Goal: Task Accomplishment & Management: Manage account settings

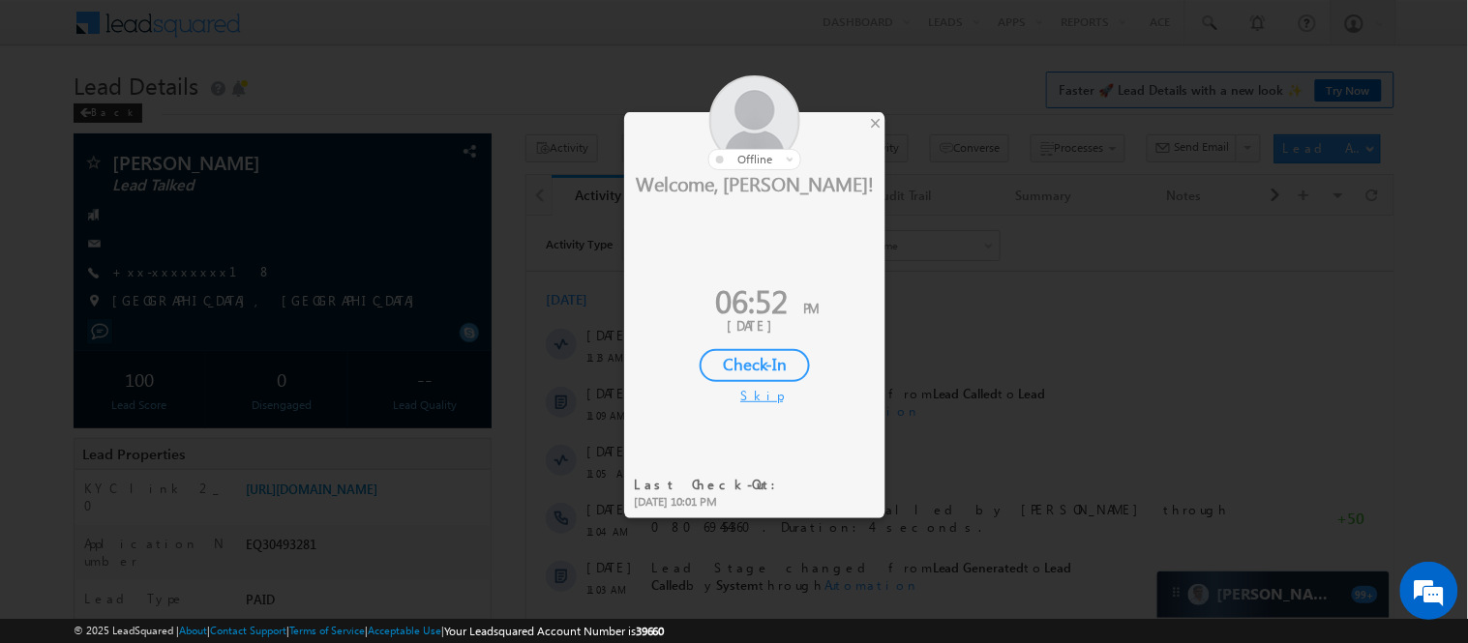
click at [876, 126] on div "×" at bounding box center [875, 122] width 20 height 21
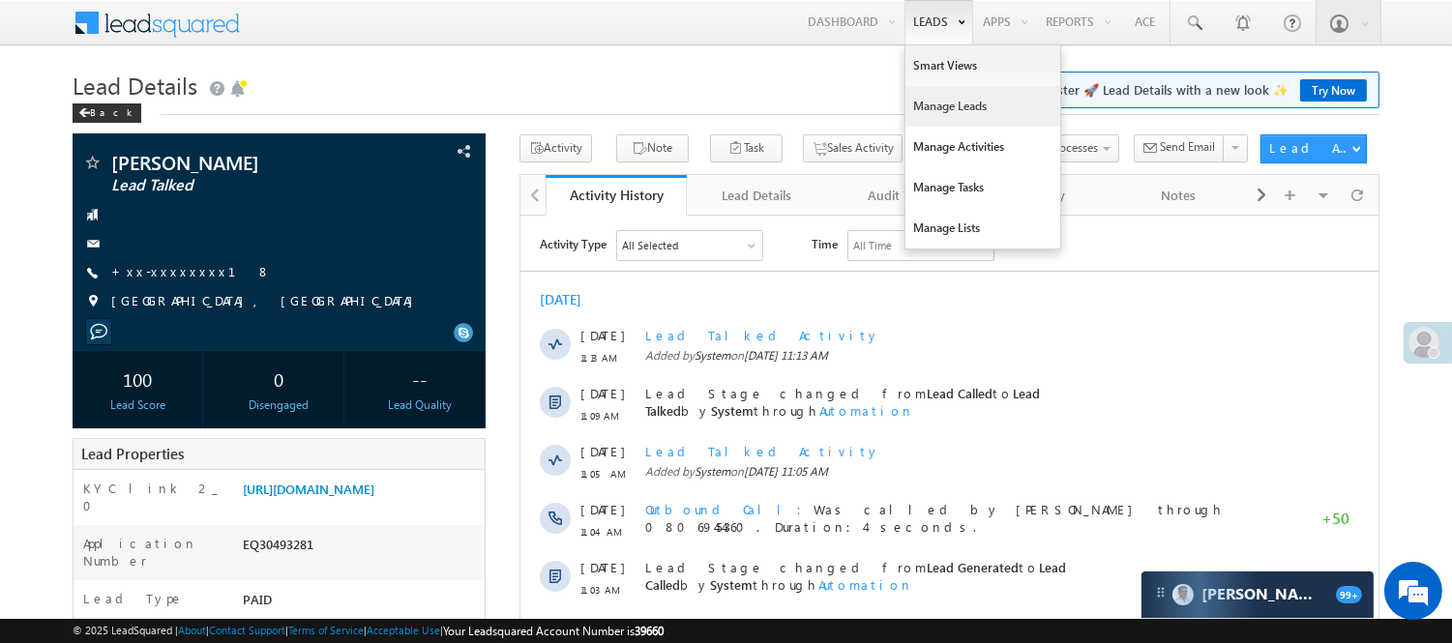
click at [931, 108] on link "Manage Leads" at bounding box center [983, 106] width 155 height 41
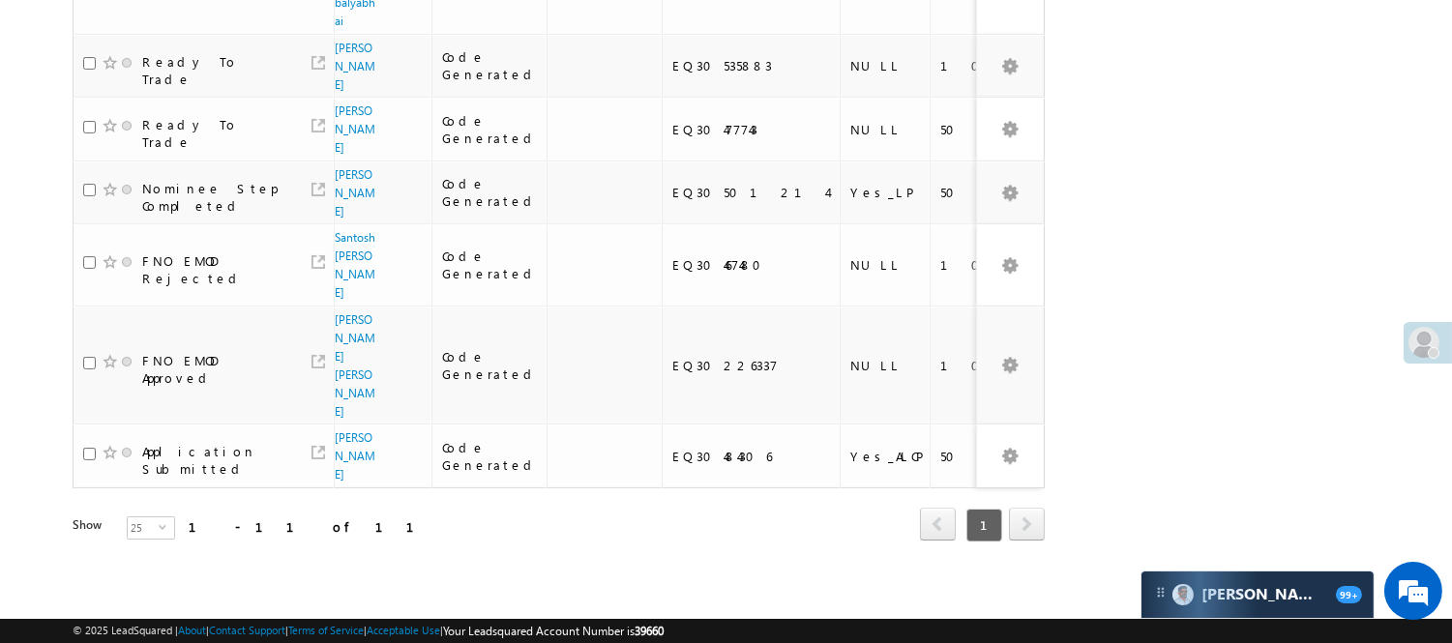
scroll to position [81, 0]
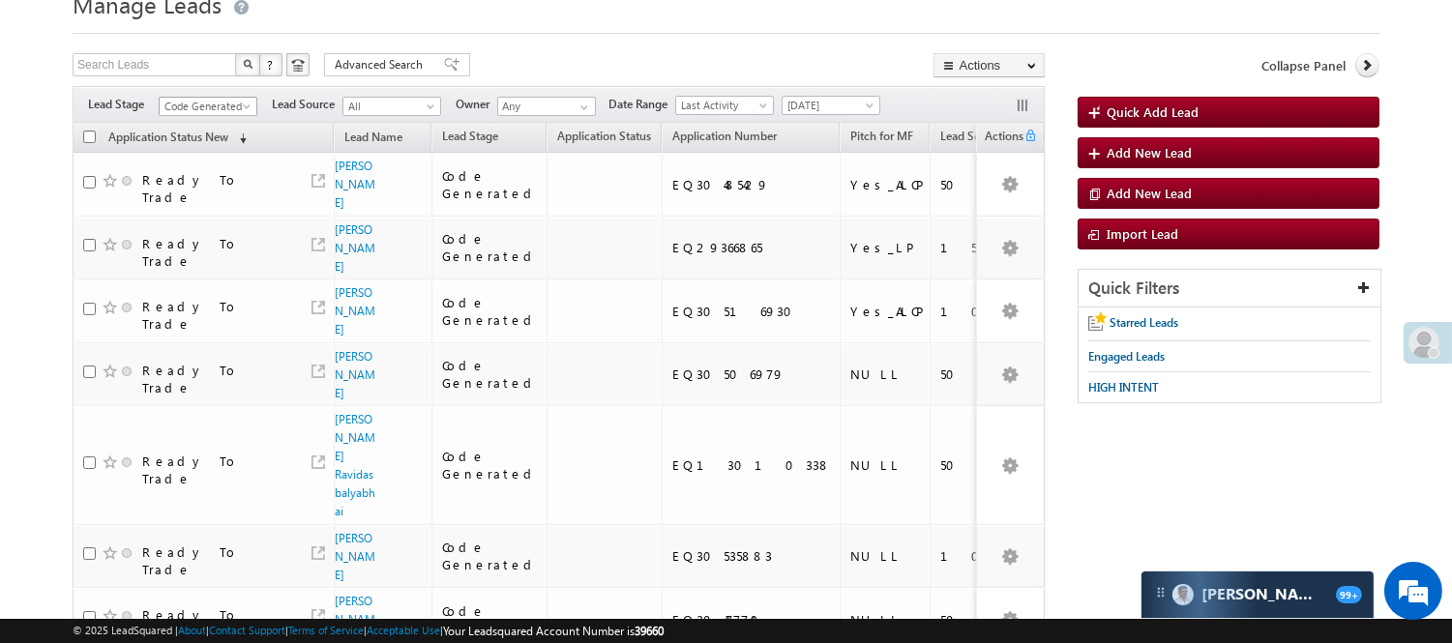
click at [194, 109] on span "Code Generated" at bounding box center [206, 106] width 92 height 17
click at [214, 145] on link "Lead Generated" at bounding box center [209, 146] width 98 height 17
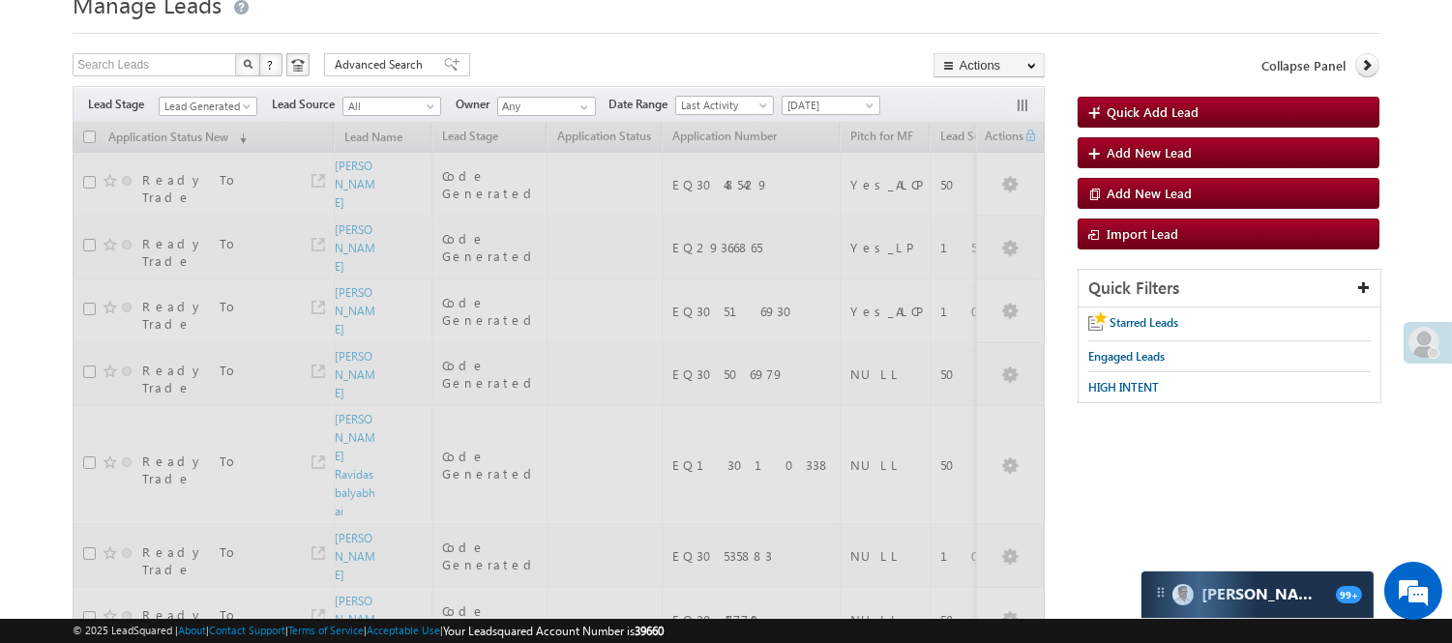
click at [593, 55] on div "Search Leads X ? 11 results found Advanced Search Advanced Search Advanced sear…" at bounding box center [559, 67] width 972 height 28
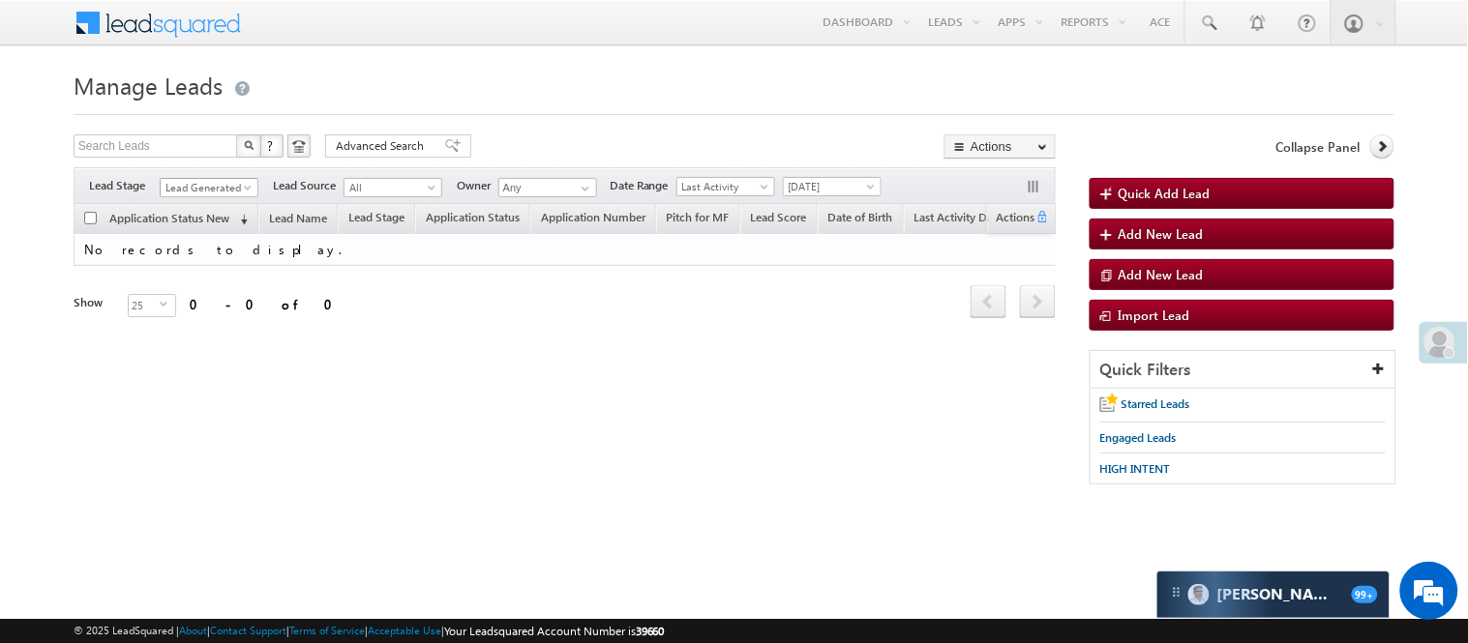
click at [210, 186] on span "Lead Generated" at bounding box center [207, 187] width 92 height 17
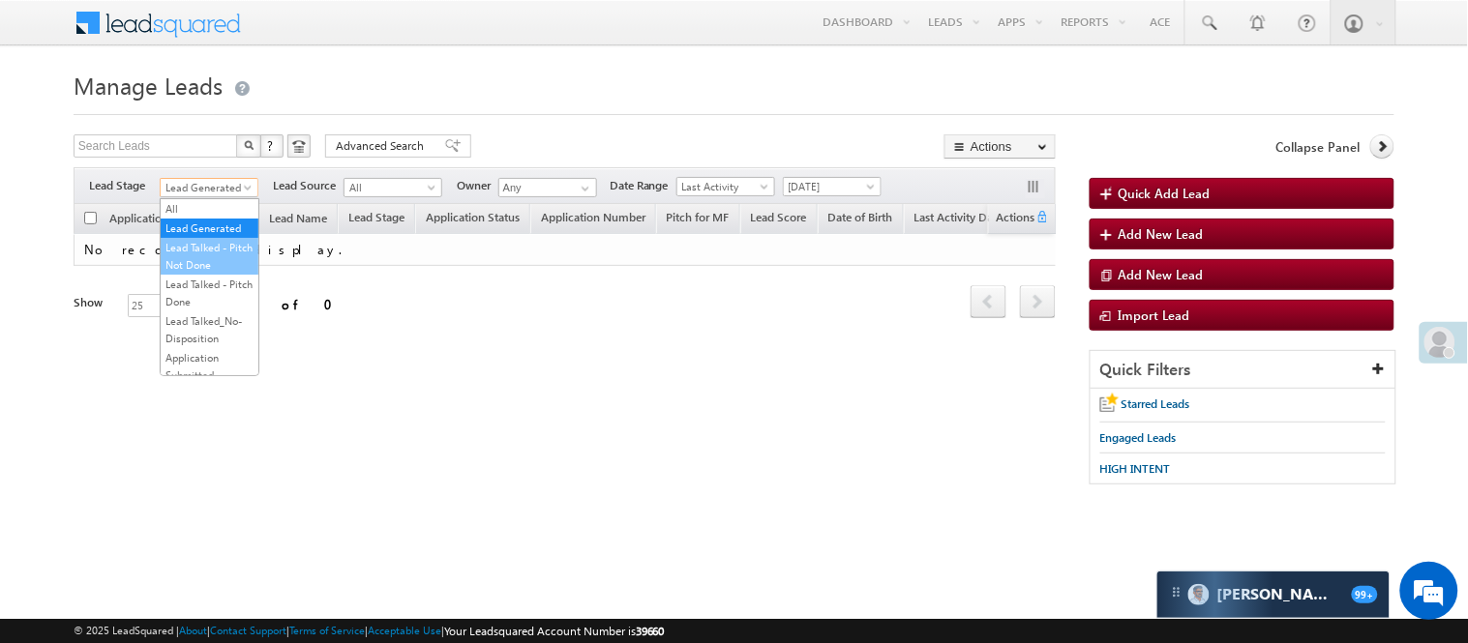
scroll to position [322, 0]
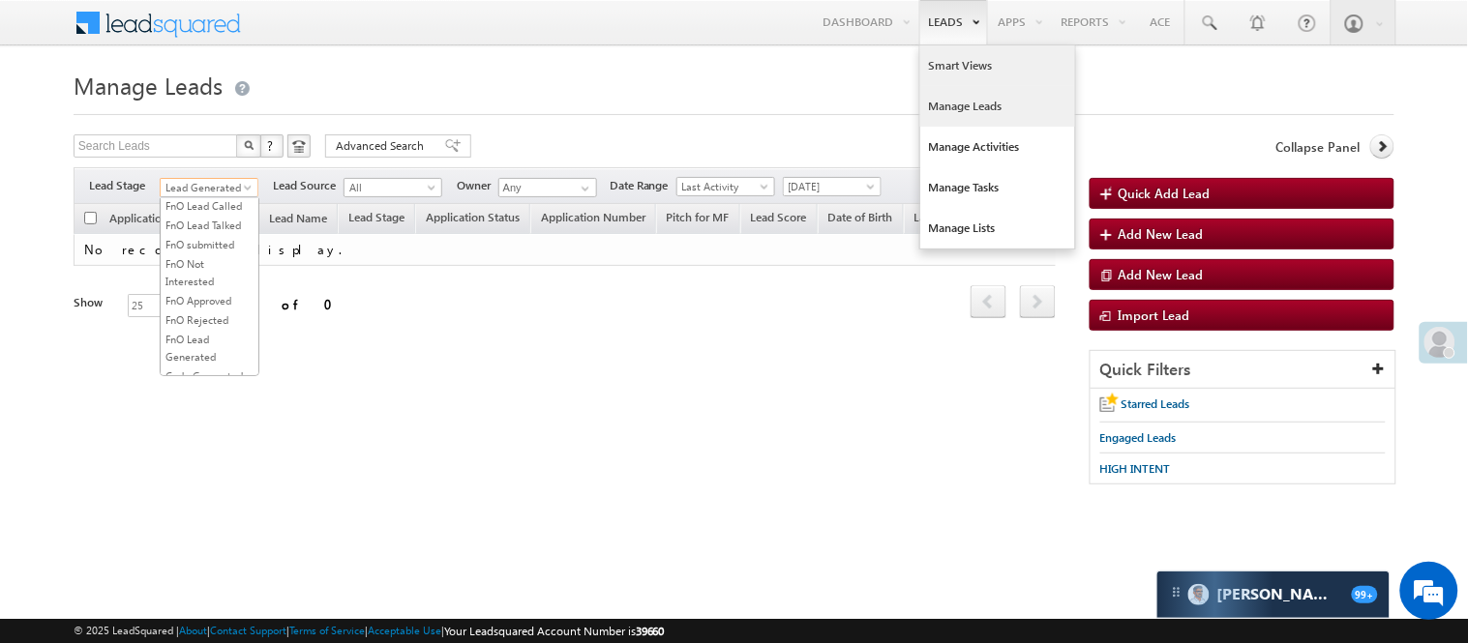
click at [956, 73] on link "Smart Views" at bounding box center [997, 65] width 155 height 41
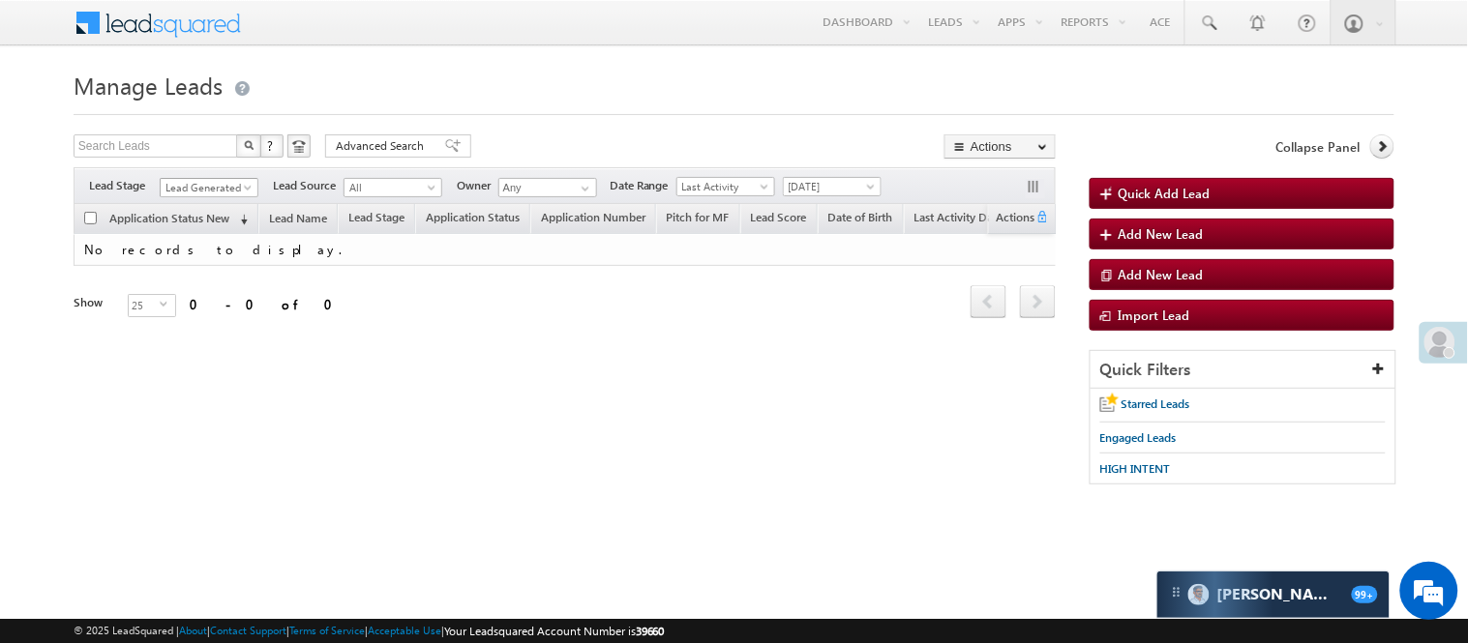
click at [213, 182] on span "Lead Generated" at bounding box center [207, 187] width 92 height 17
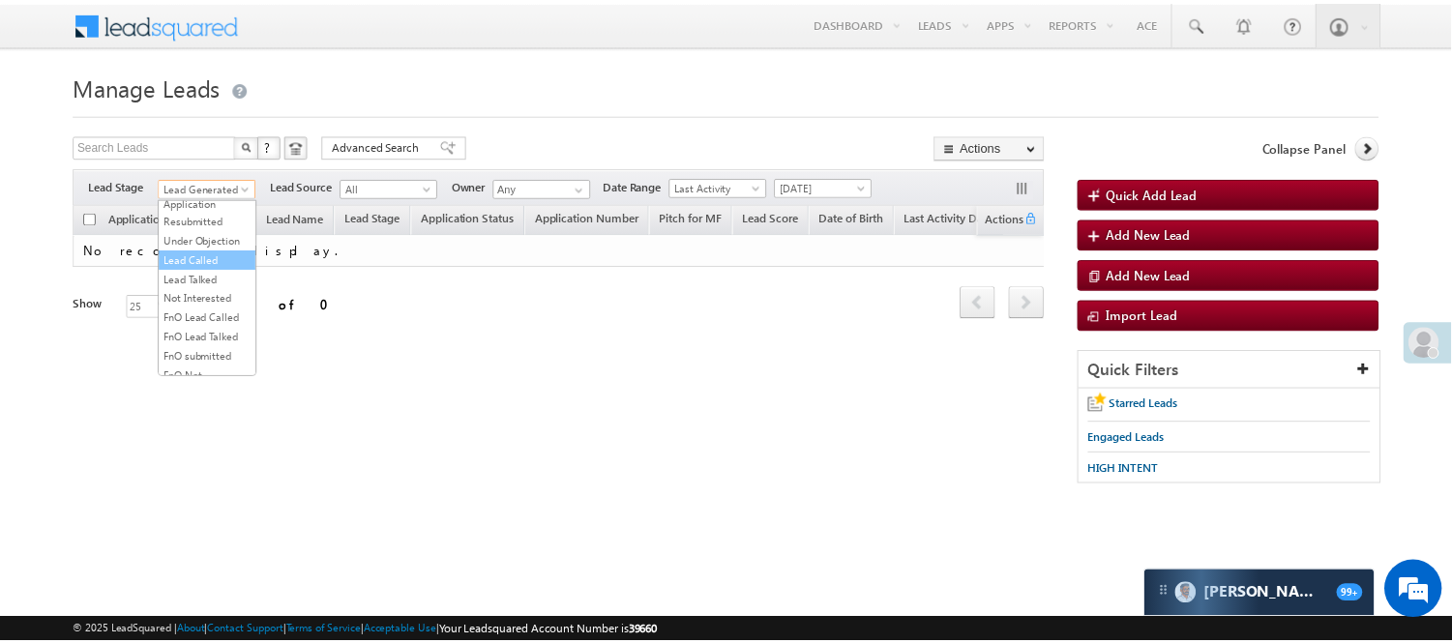
scroll to position [215, 0]
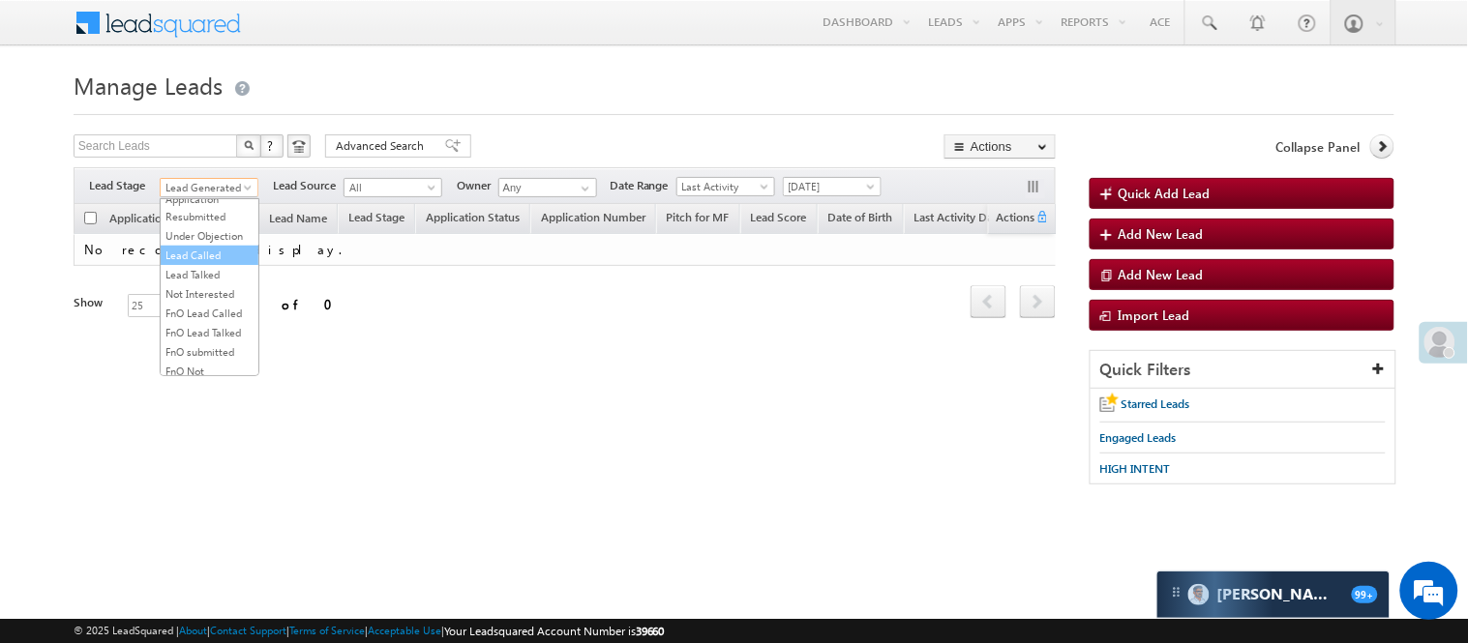
click at [198, 264] on link "Lead Called" at bounding box center [210, 255] width 98 height 17
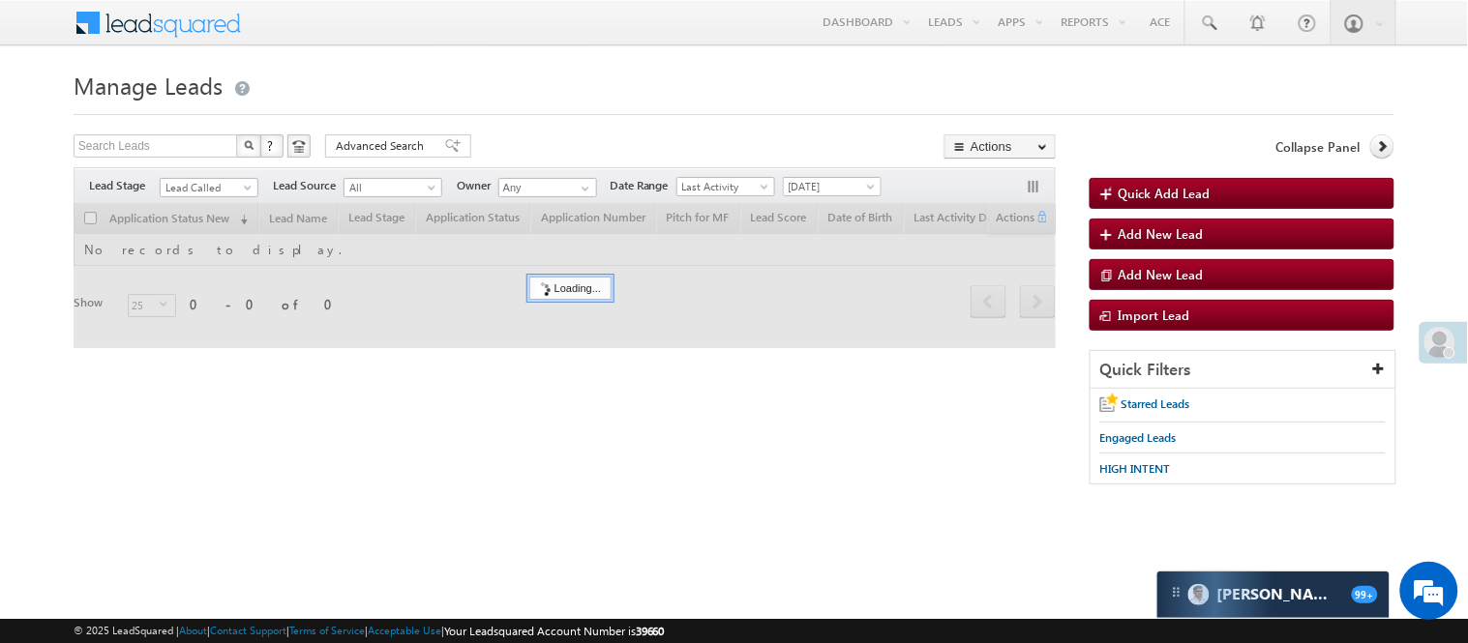
click at [606, 93] on h1 "Manage Leads" at bounding box center [734, 84] width 1321 height 38
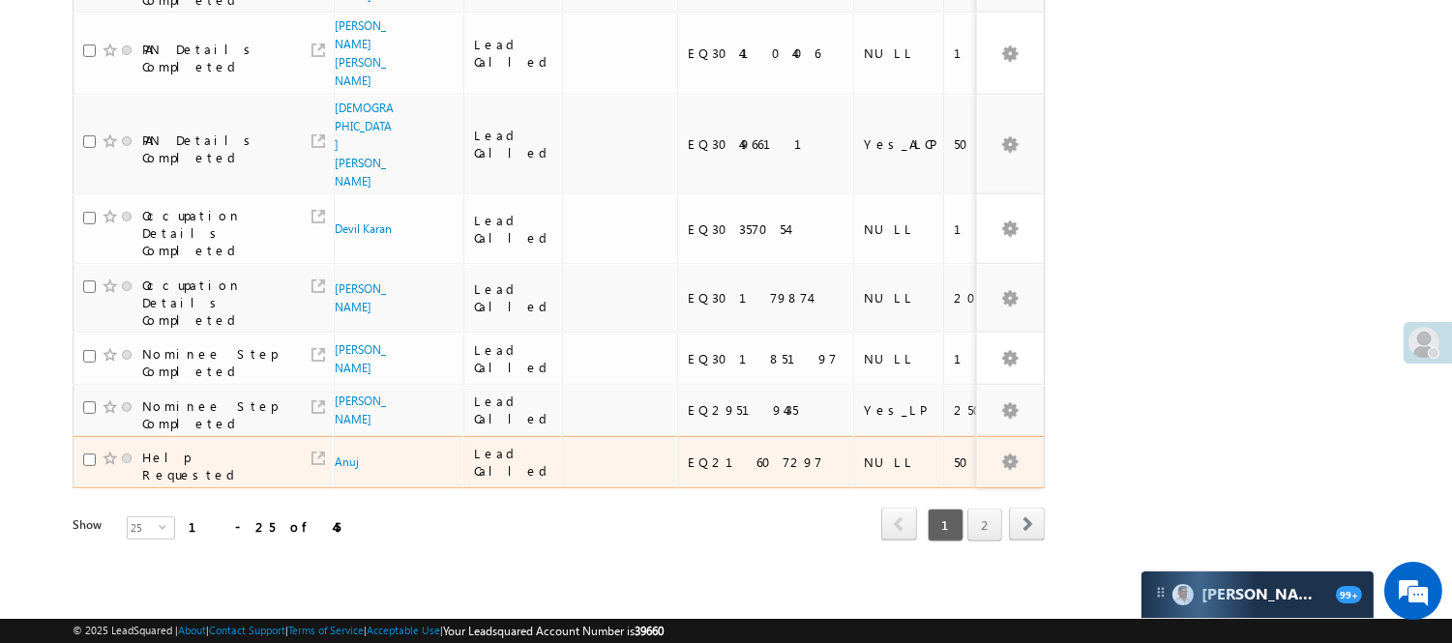
scroll to position [1463, 0]
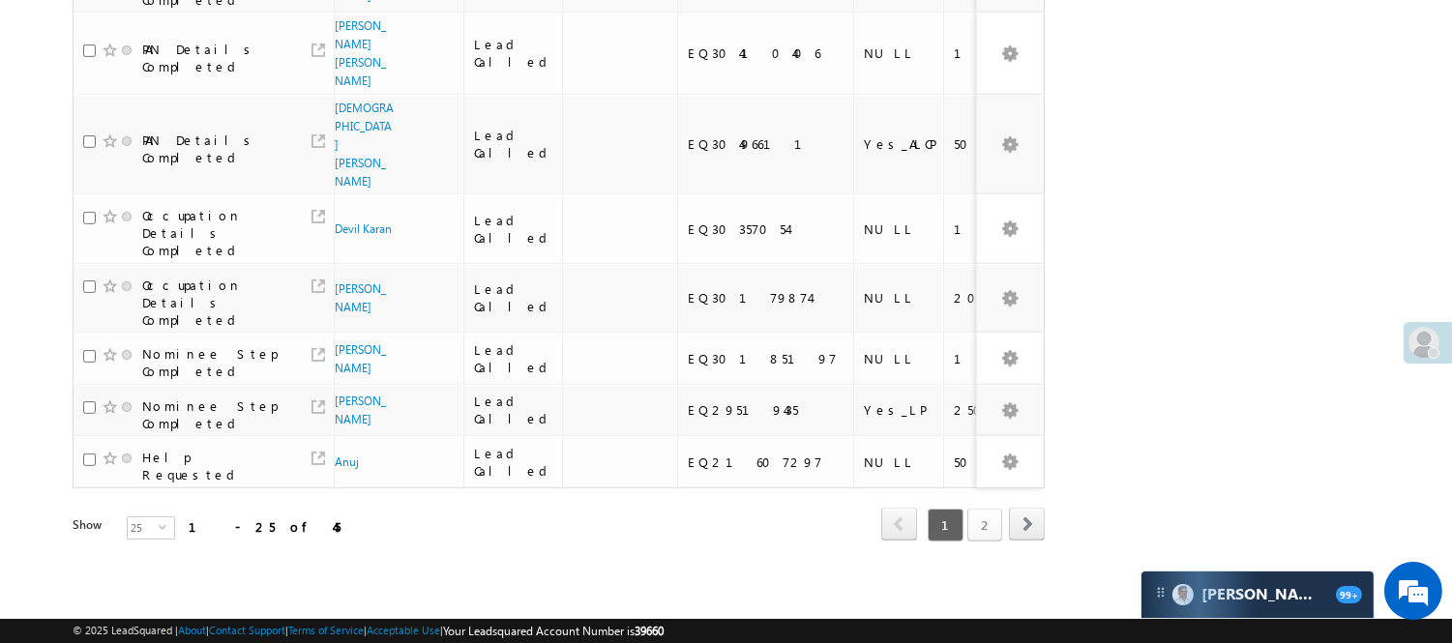
click at [975, 509] on link "2" at bounding box center [984, 525] width 35 height 33
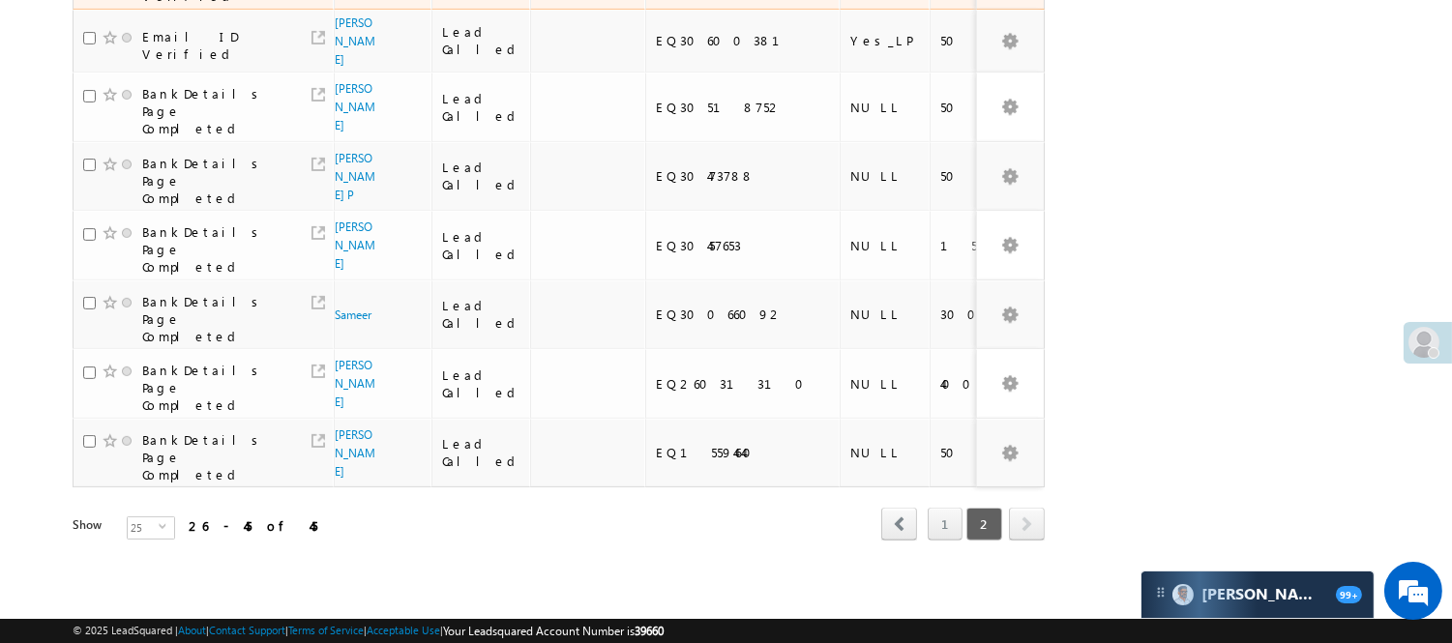
scroll to position [960, 0]
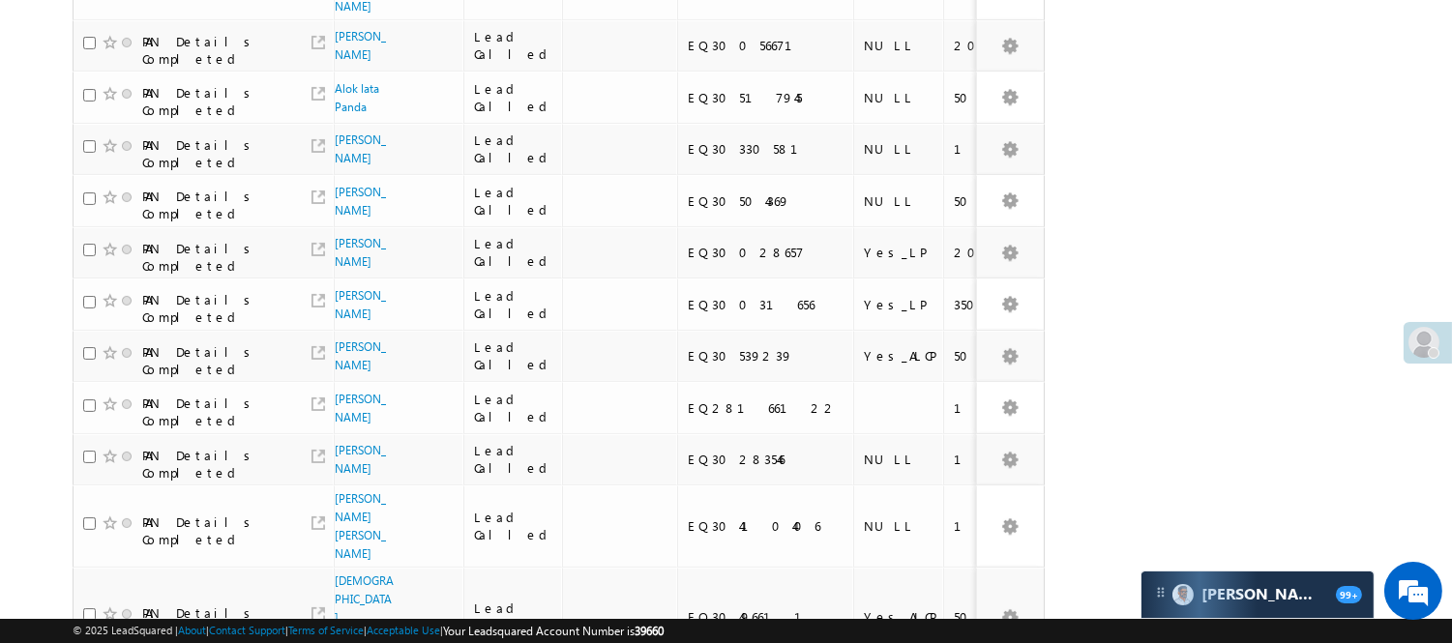
scroll to position [181, 0]
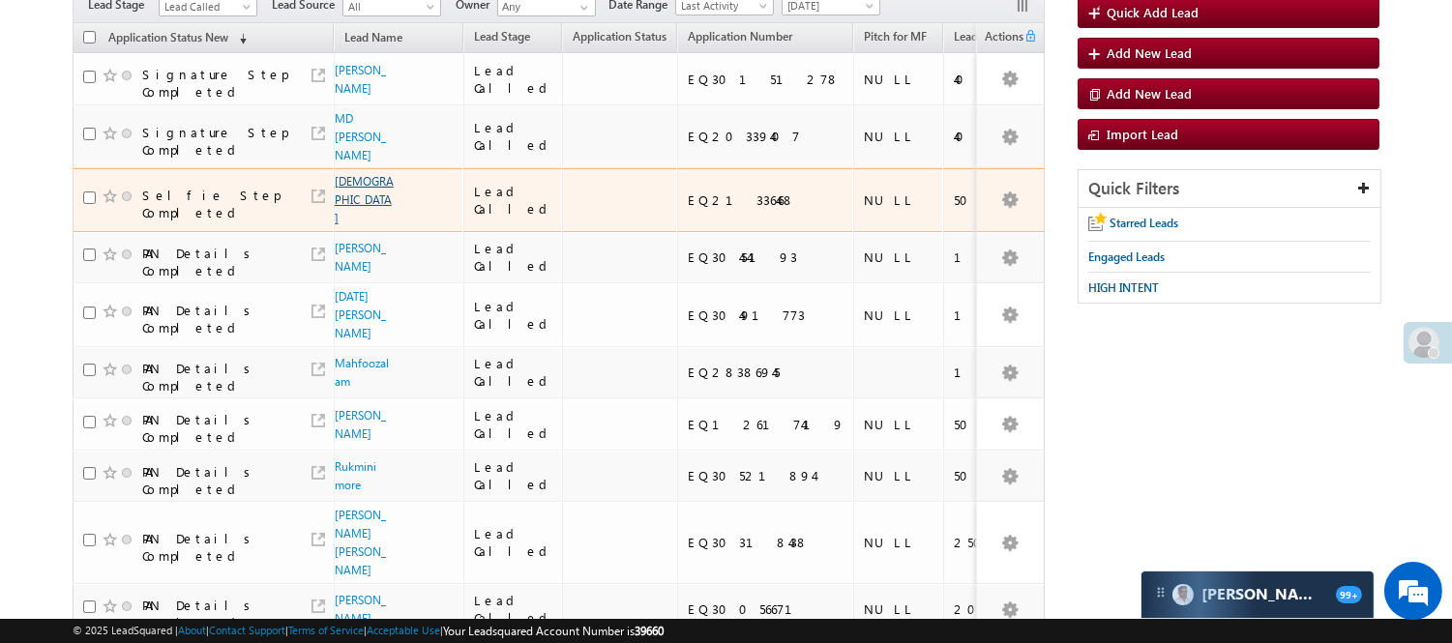
click at [365, 195] on link "[DEMOGRAPHIC_DATA]" at bounding box center [364, 199] width 59 height 51
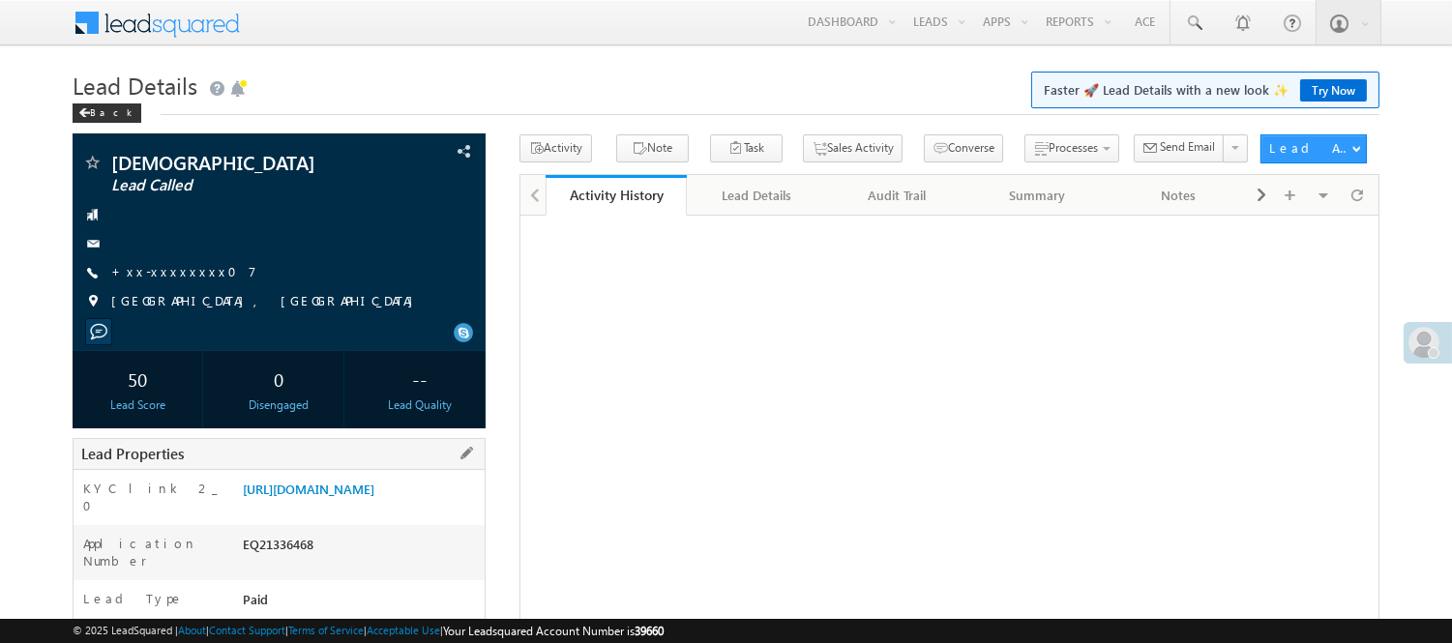
scroll to position [215, 0]
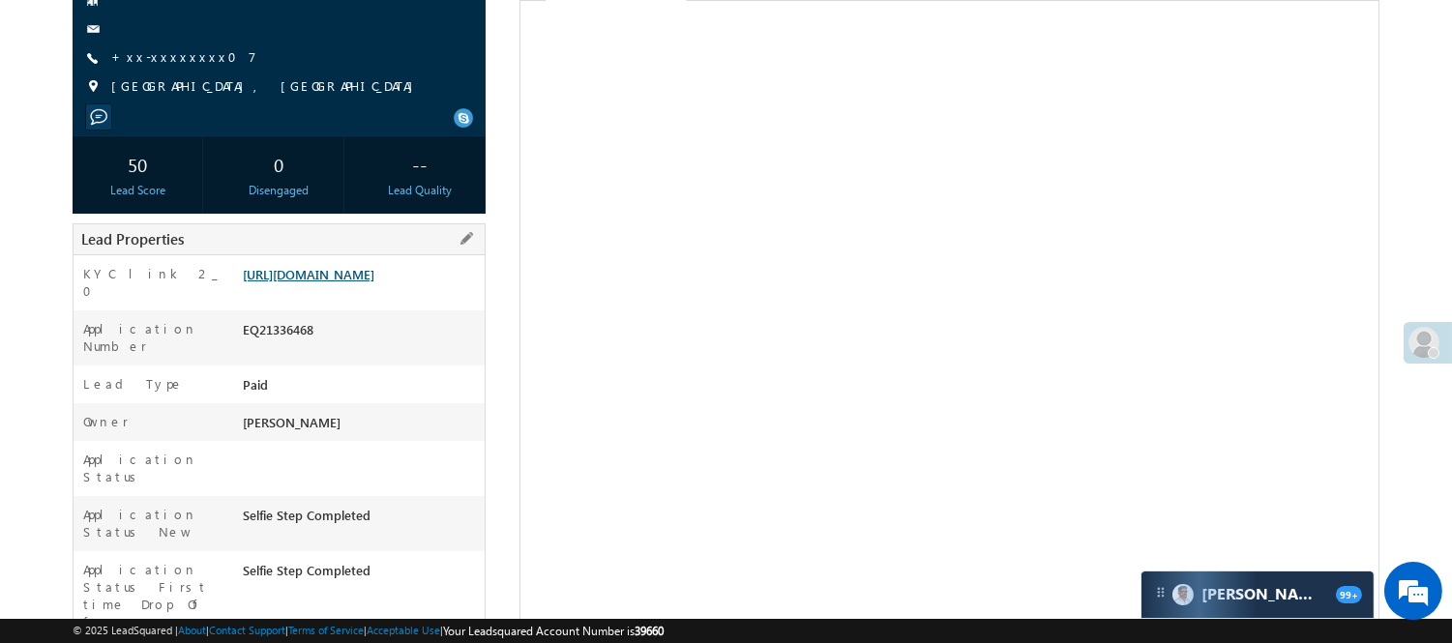
click at [315, 282] on link "[URL][DOMAIN_NAME]" at bounding box center [309, 274] width 132 height 16
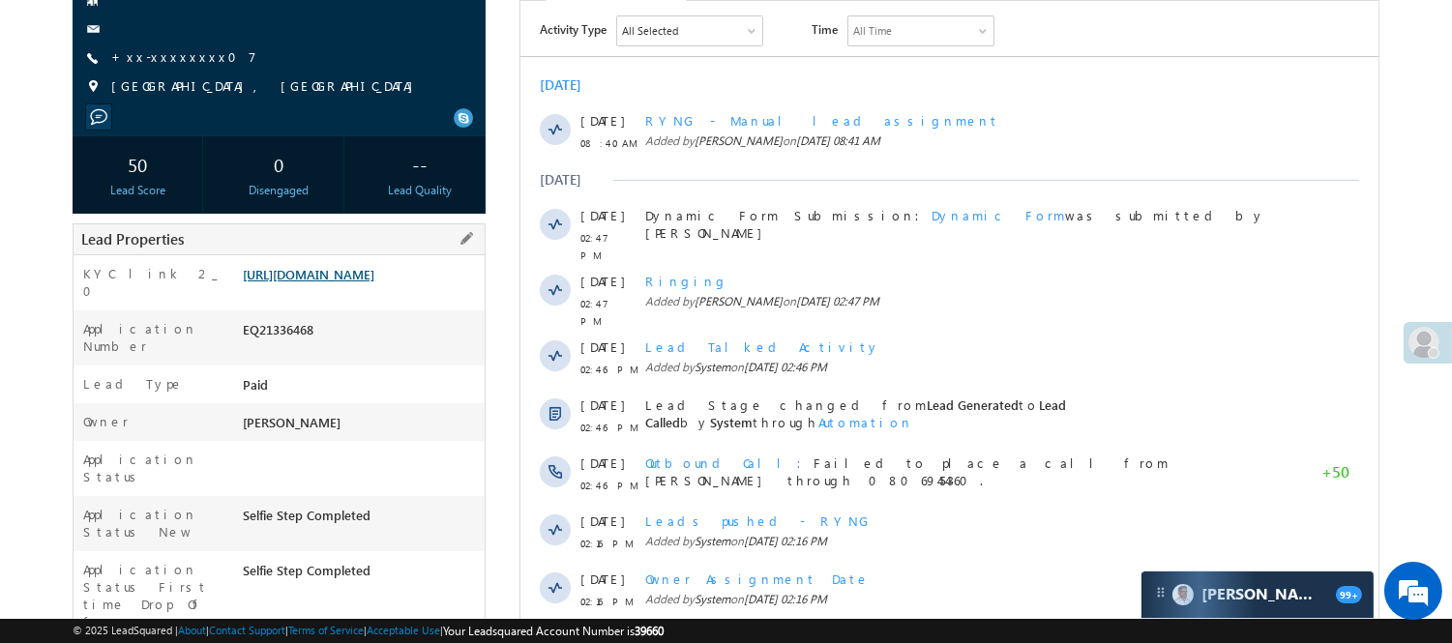
scroll to position [0, 0]
